Goal: Find specific page/section: Find specific page/section

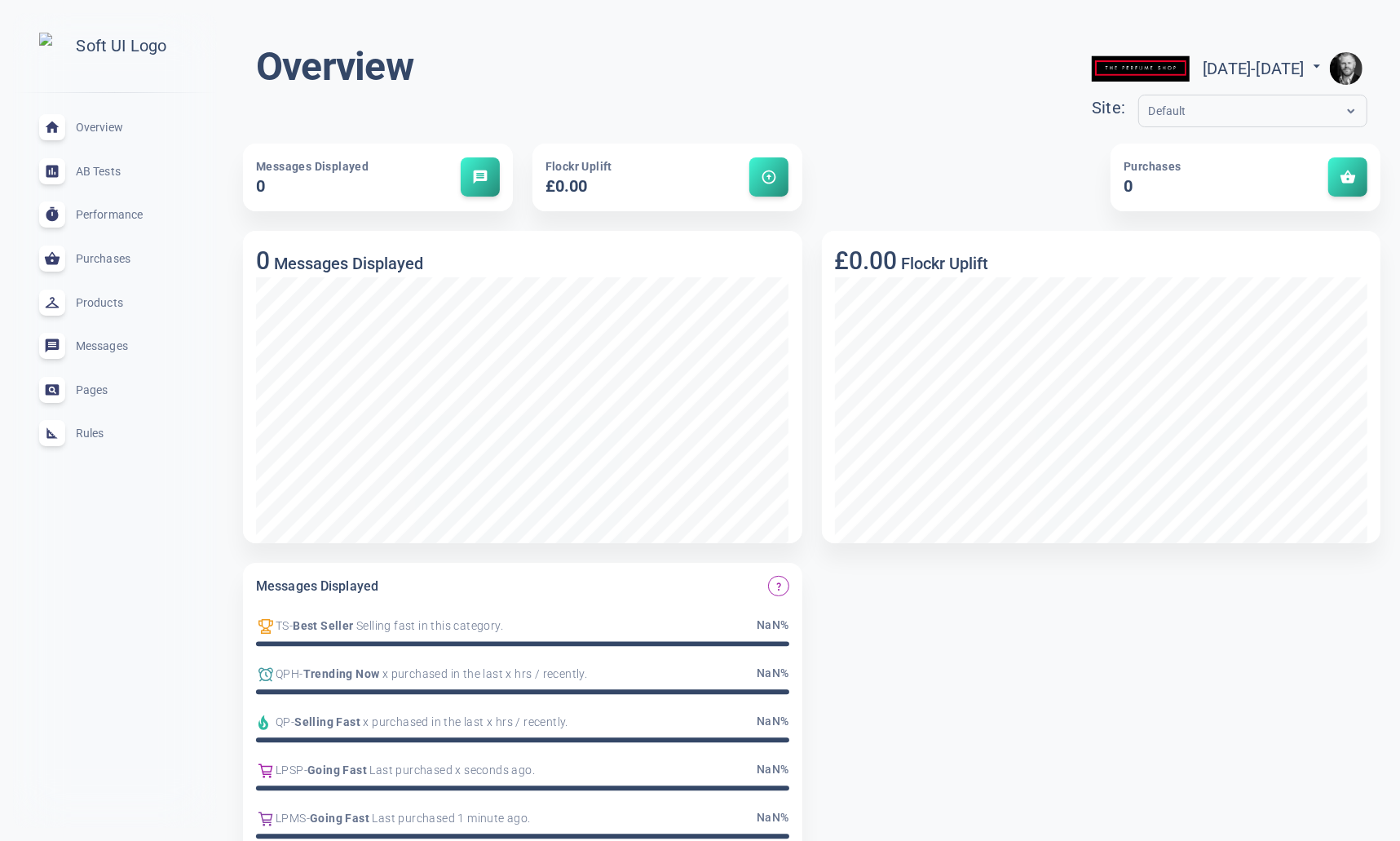
click at [88, 433] on span "Rules" at bounding box center [134, 433] width 117 height 0
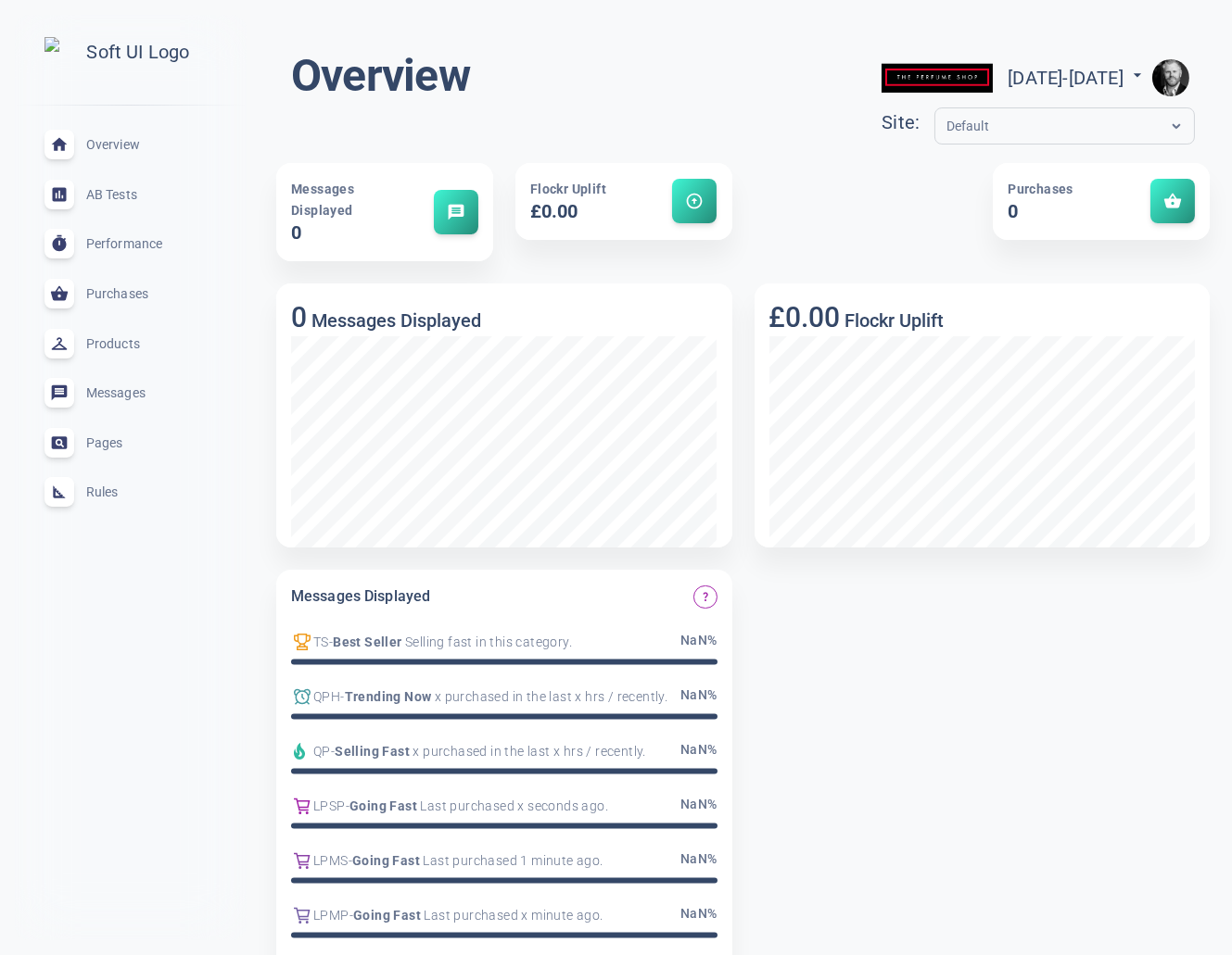
click at [98, 492] on span "Rules" at bounding box center [152, 492] width 133 height 0
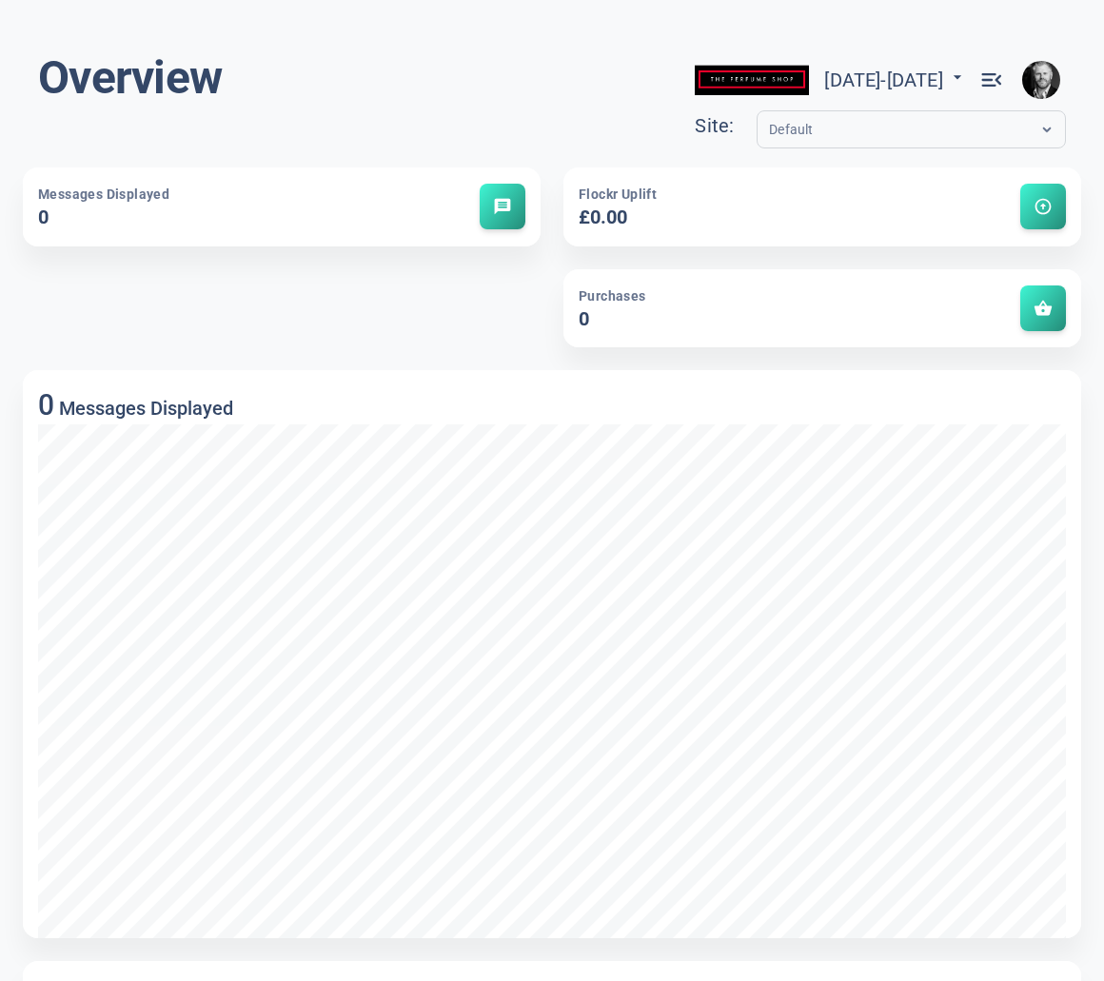
click at [889, 79] on span "menu_open" at bounding box center [991, 80] width 27 height 27
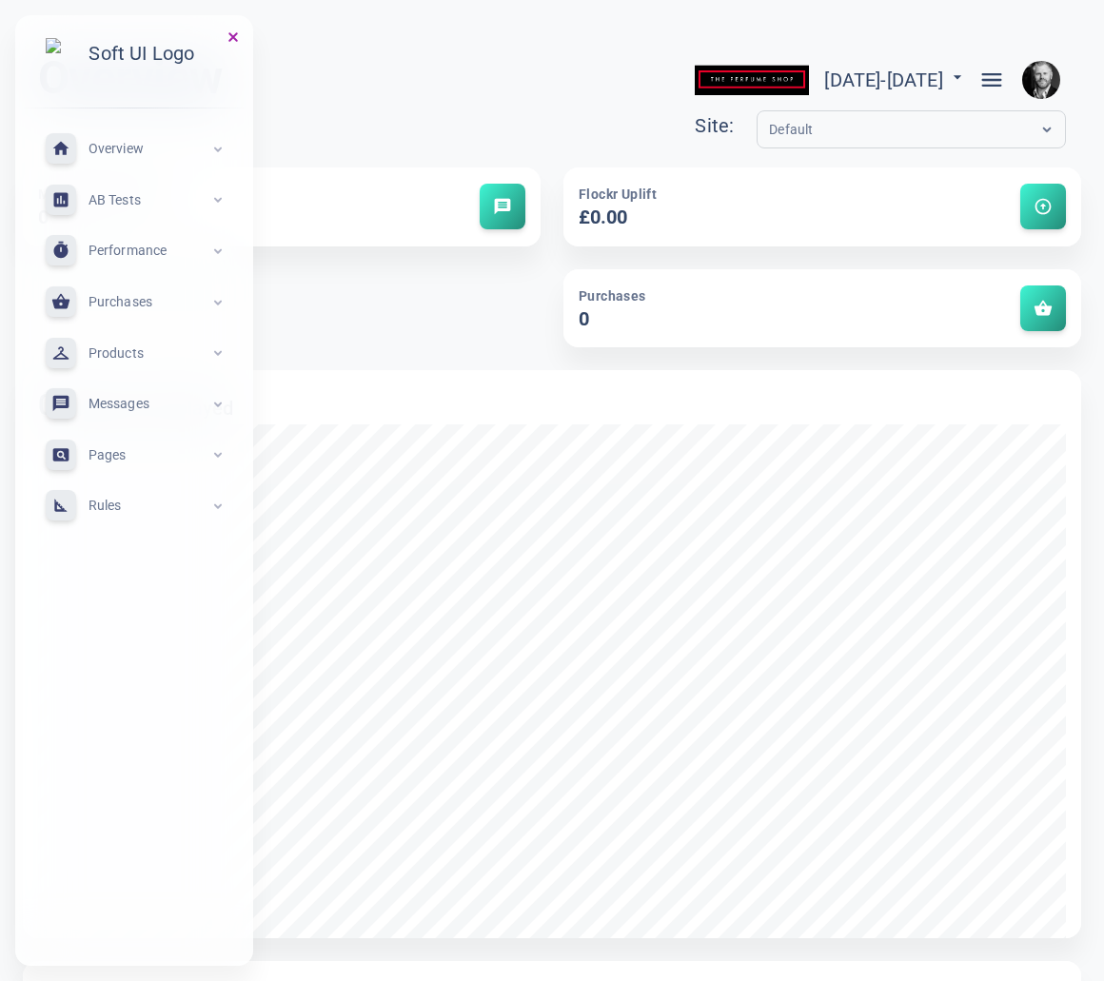
click at [104, 505] on span "Rules" at bounding box center [149, 505] width 122 height 0
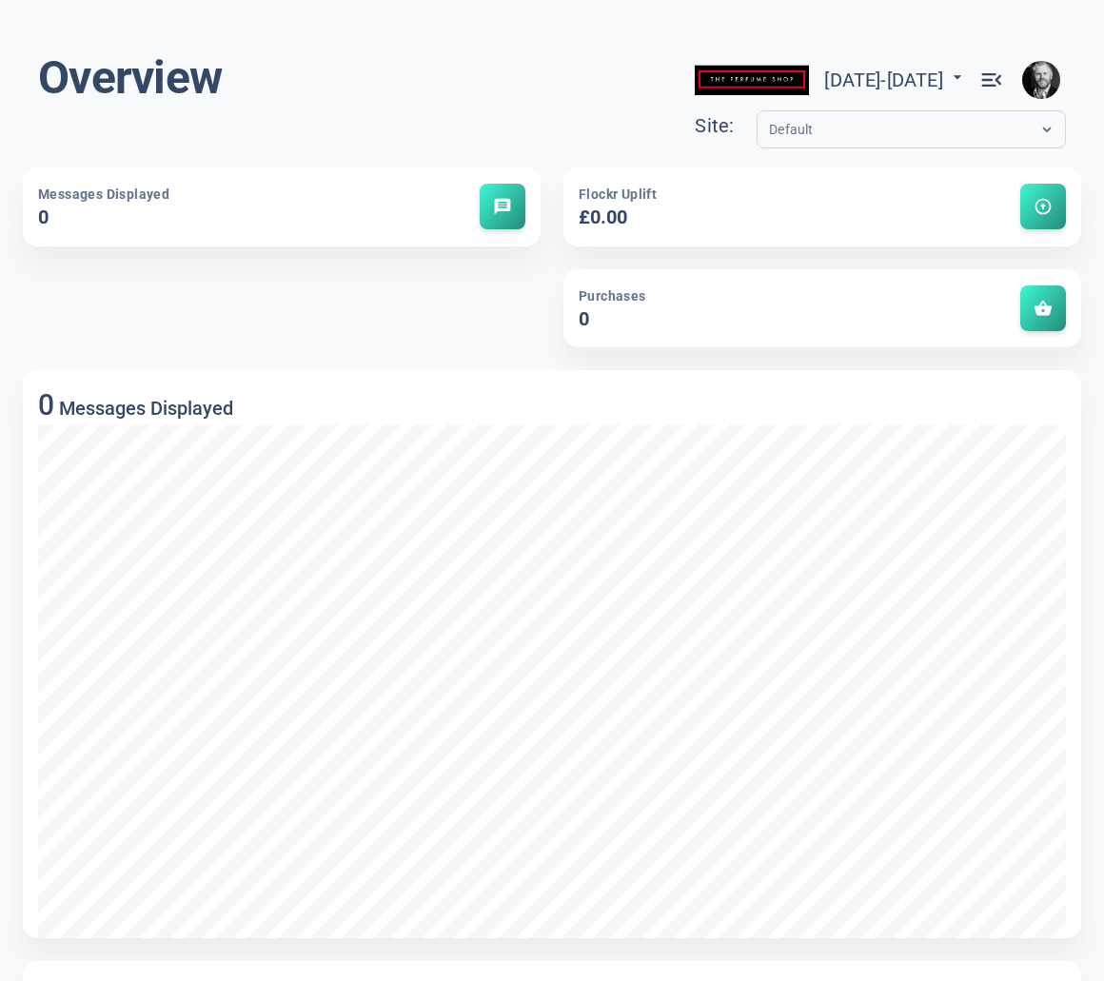
click at [1001, 81] on span "menu_open" at bounding box center [991, 80] width 27 height 27
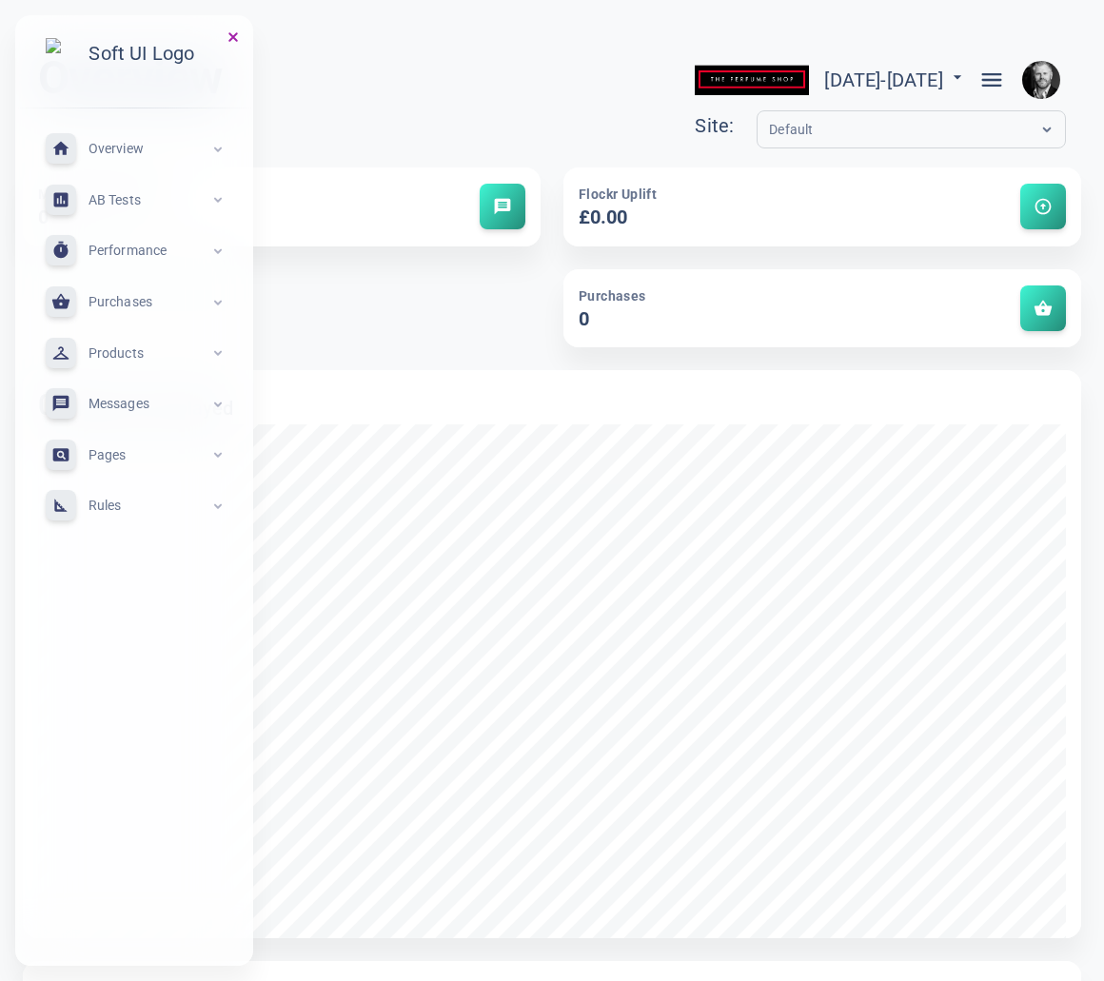
click at [96, 505] on span "Rules" at bounding box center [149, 505] width 122 height 0
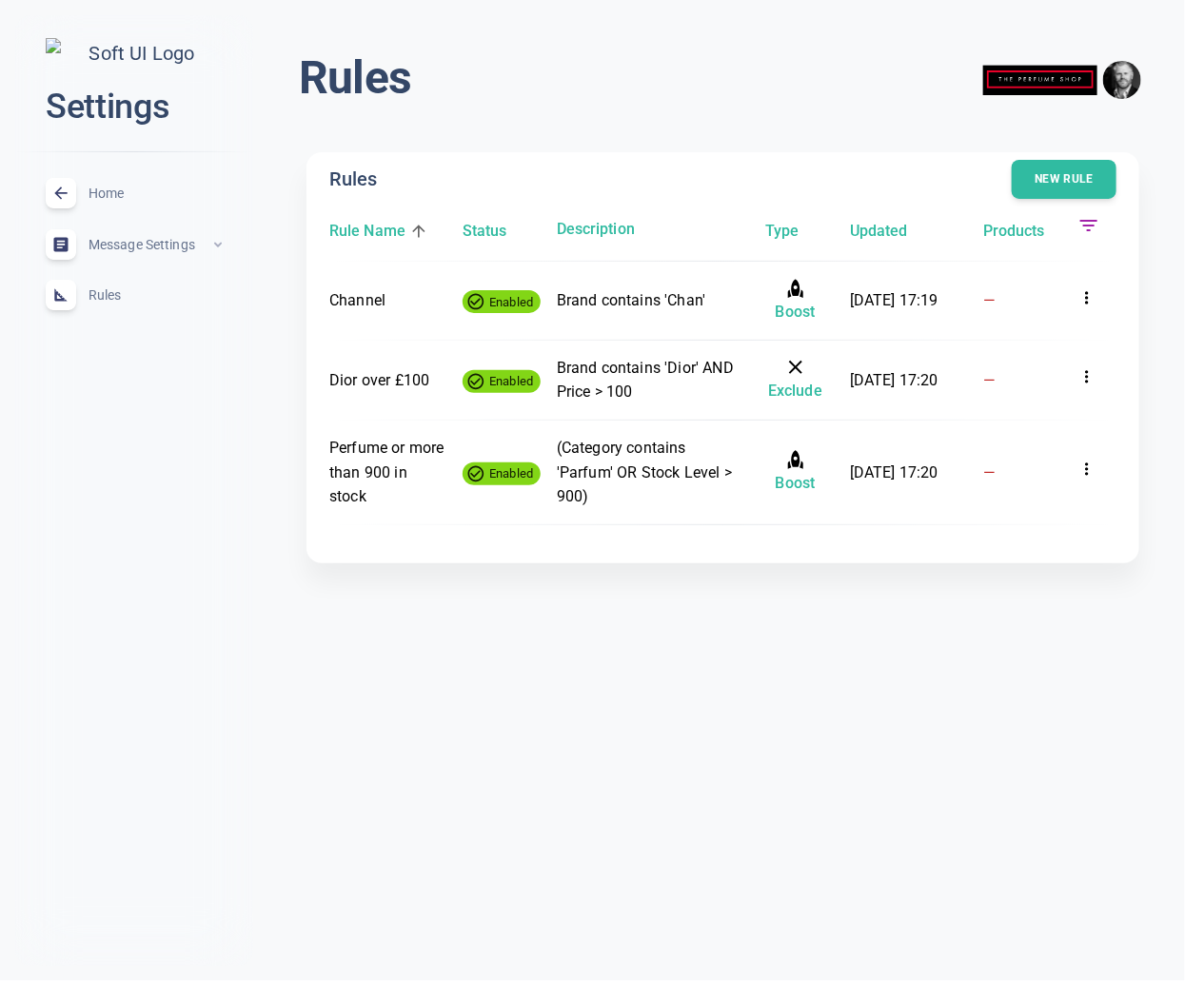
click at [128, 195] on div "Home expand_less" at bounding box center [133, 192] width 207 height 51
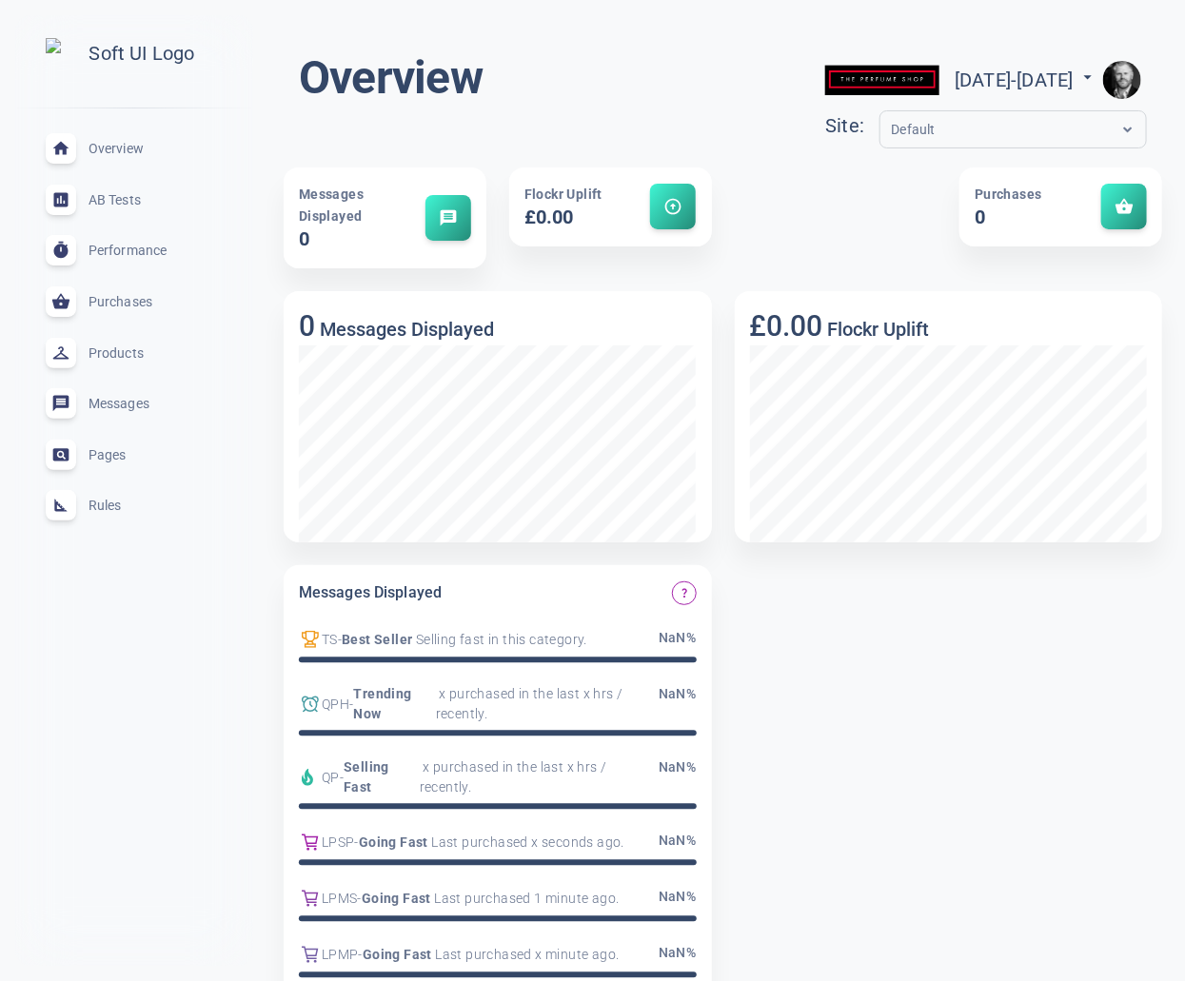
click at [115, 505] on span "Rules" at bounding box center [156, 505] width 137 height 0
